Goal: Find specific page/section: Find specific page/section

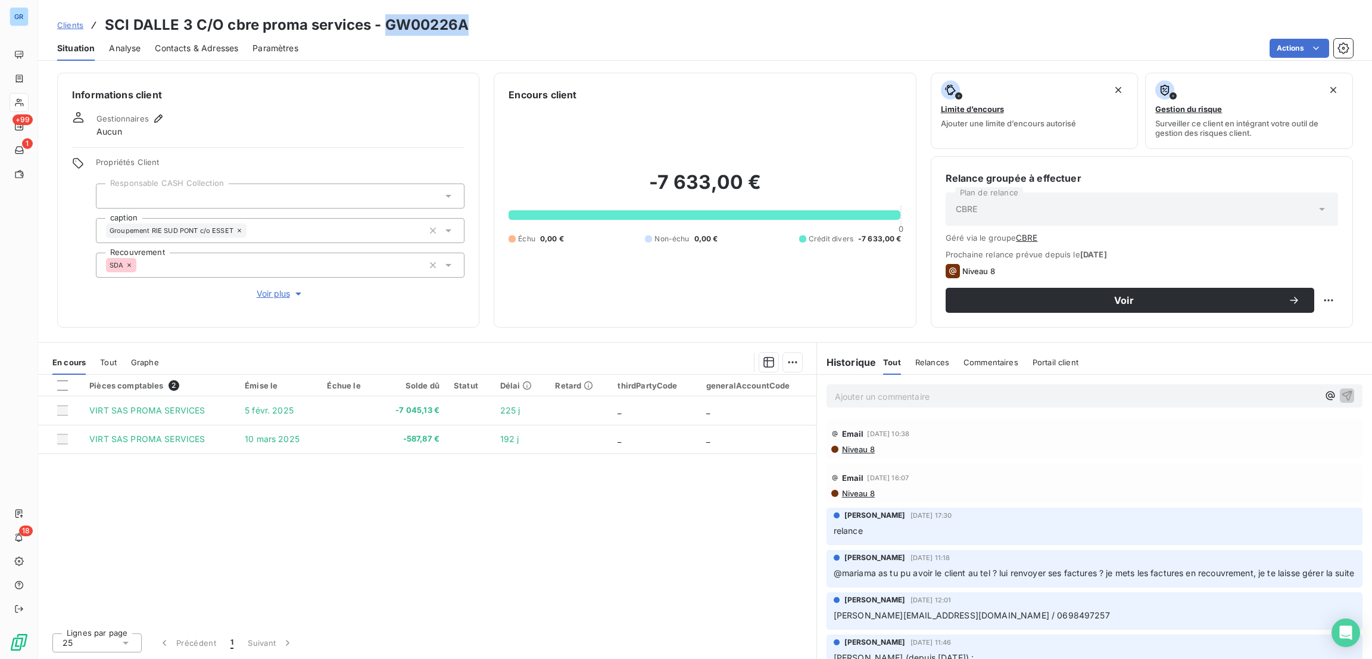
drag, startPoint x: 470, startPoint y: 26, endPoint x: 382, endPoint y: 18, distance: 88.6
click at [382, 18] on div "Clients SCI DALLE 3 C/O cbre proma services - GW00226A" at bounding box center [705, 24] width 1334 height 21
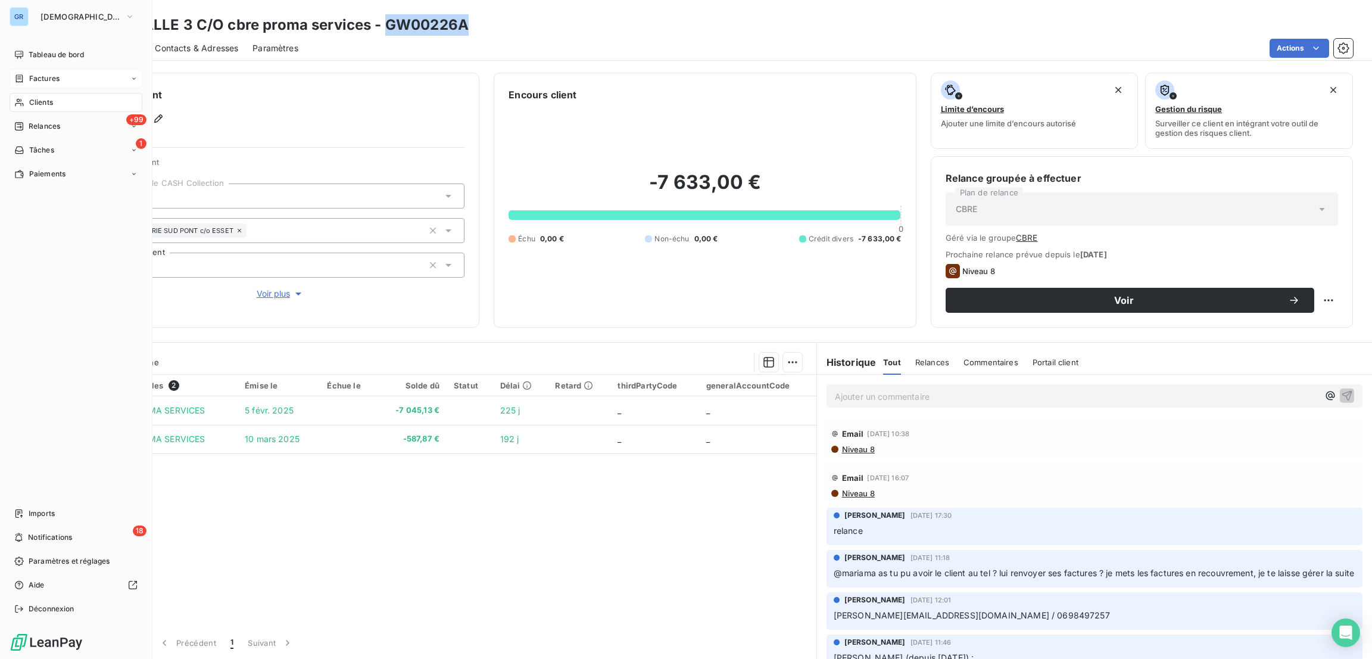
click at [42, 79] on span "Factures" at bounding box center [44, 78] width 30 height 11
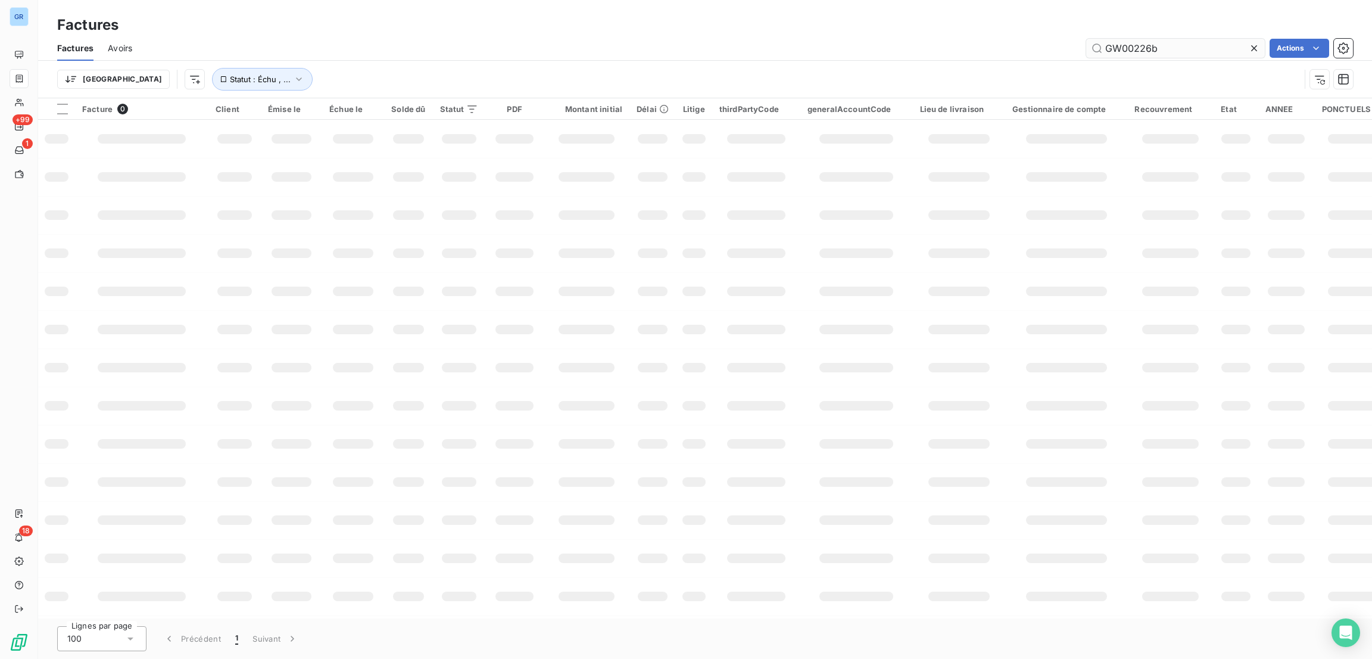
type input "GW00226b"
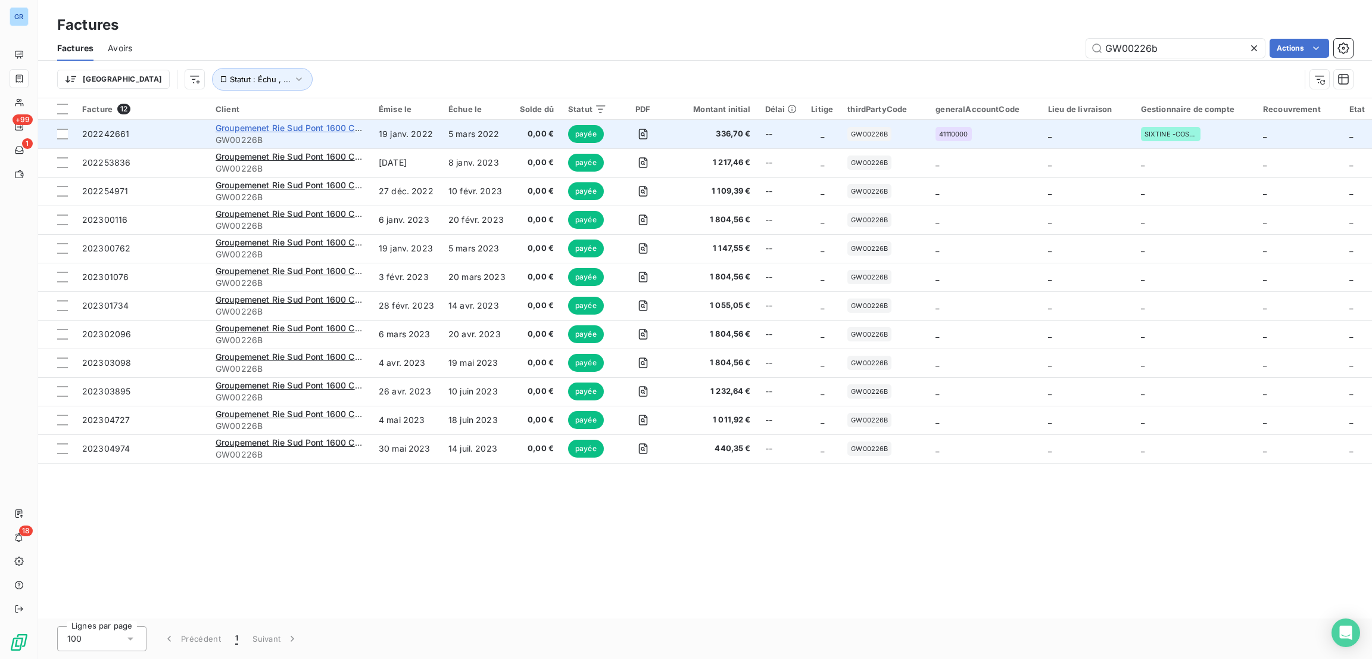
click at [241, 124] on span "Groupemenet Rie Sud Pont 1600 Co Esset" at bounding box center [300, 128] width 169 height 10
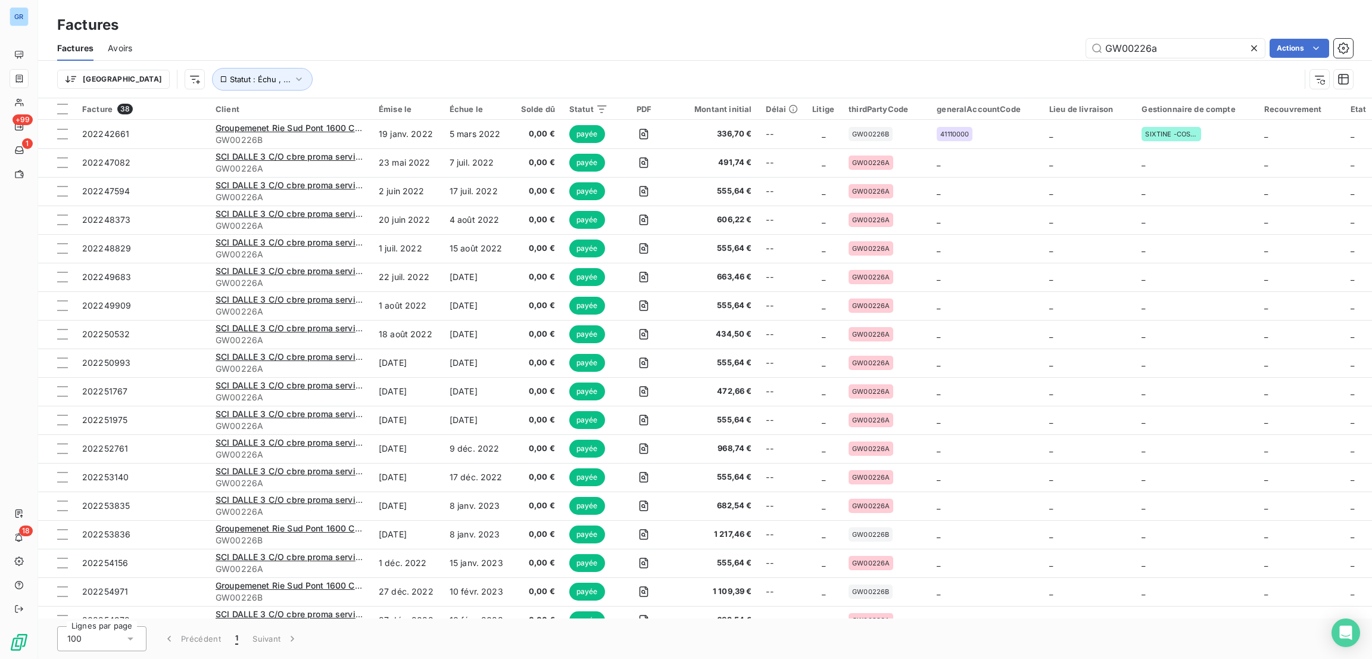
type input "GW00226a"
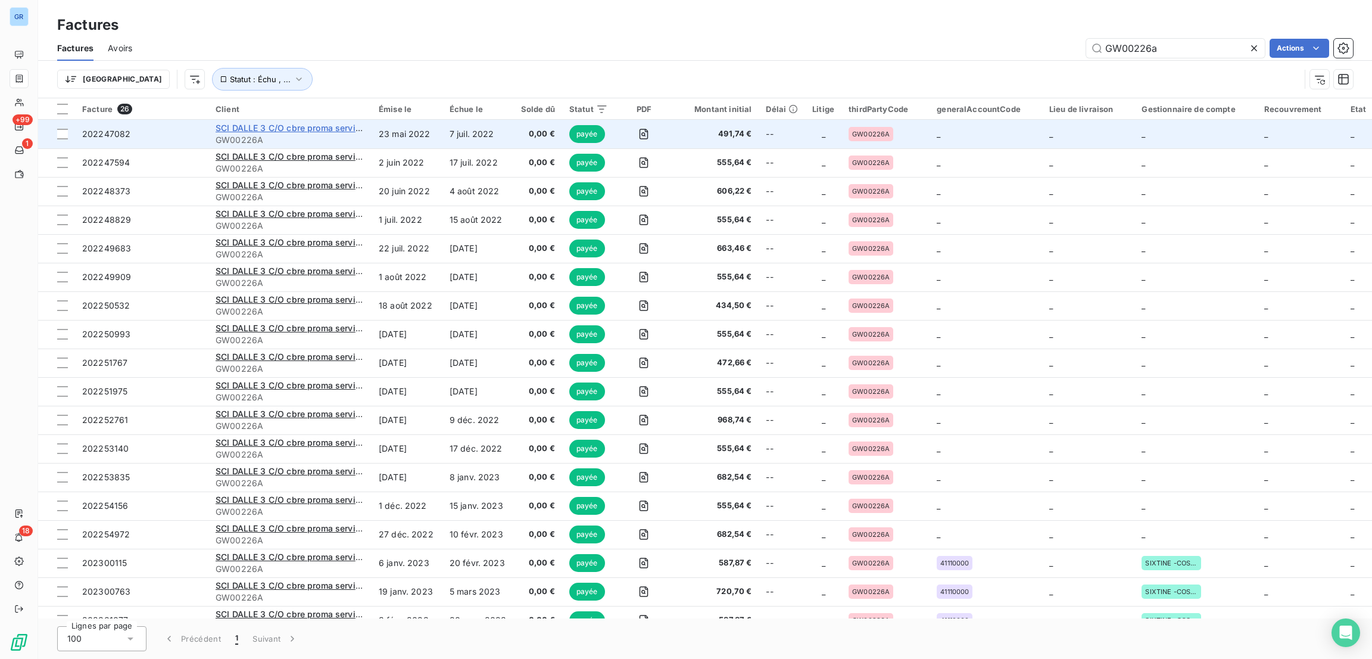
click at [265, 123] on span "SCI DALLE 3 C/O cbre proma services" at bounding box center [293, 128] width 154 height 10
